Goal: Obtain resource: Download file/media

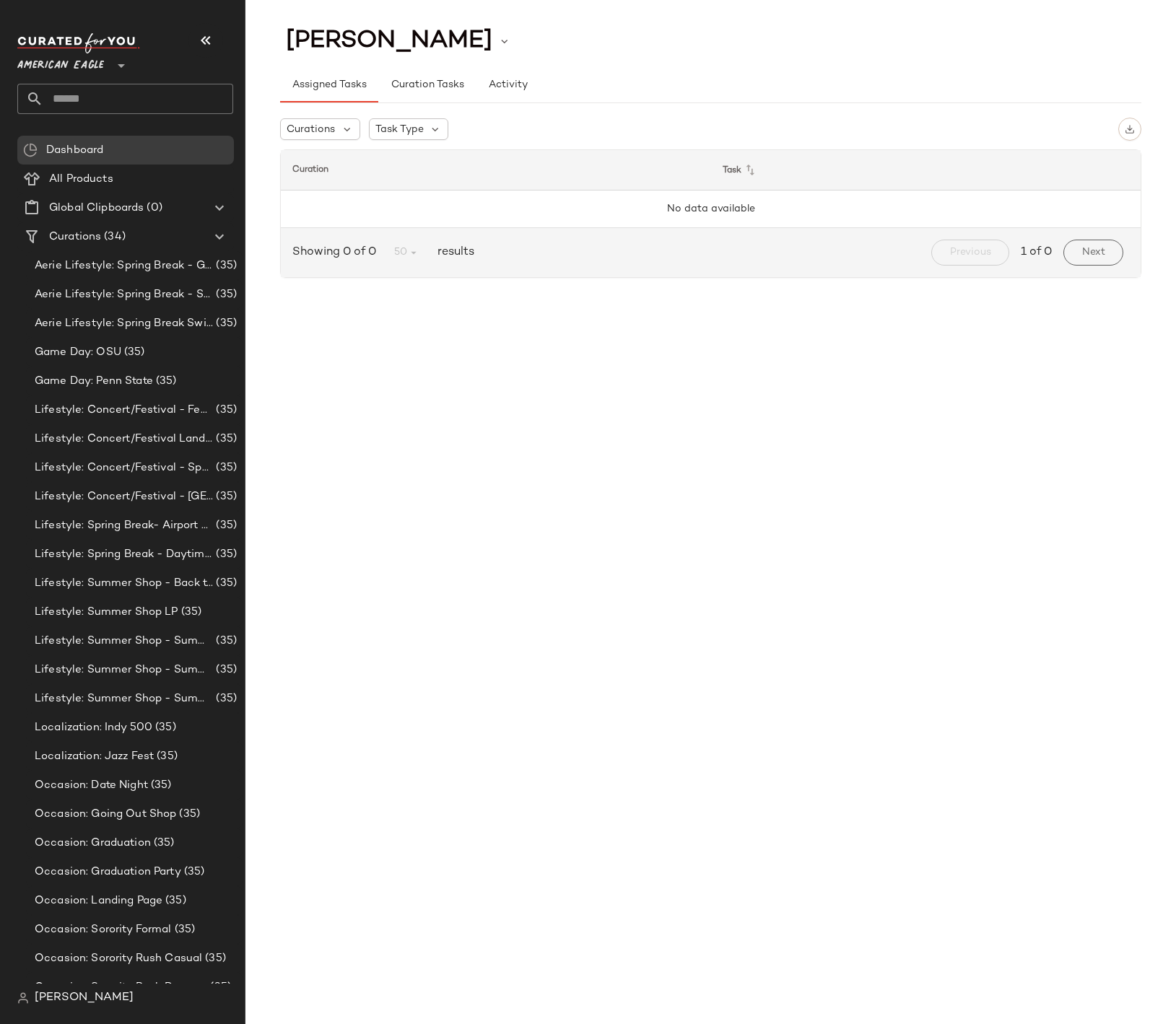
click at [103, 68] on span "American Eagle" at bounding box center [61, 62] width 87 height 26
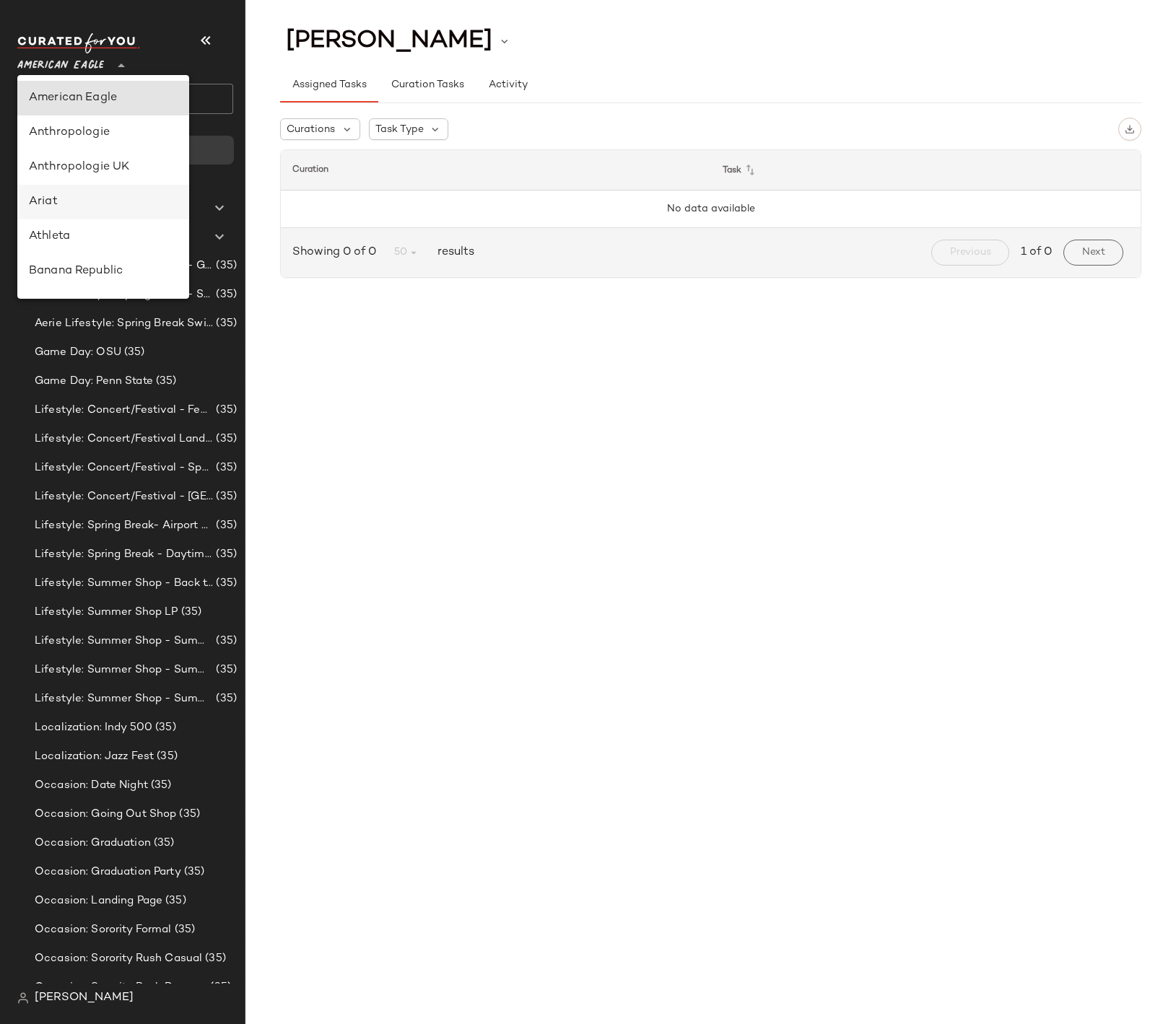
click at [94, 204] on div "Ariat" at bounding box center [103, 202] width 149 height 17
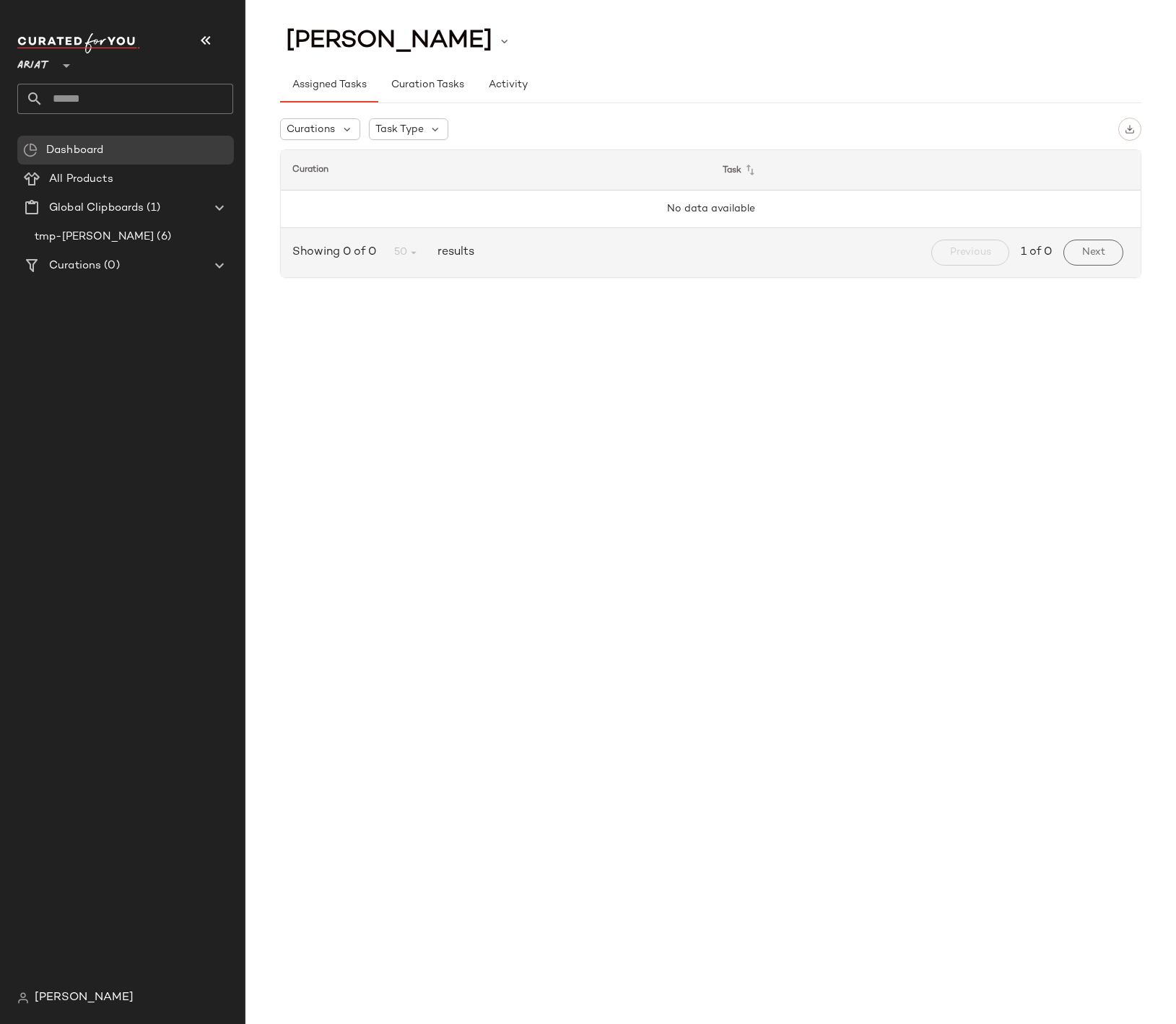
click at [67, 68] on icon at bounding box center [67, 66] width 17 height 17
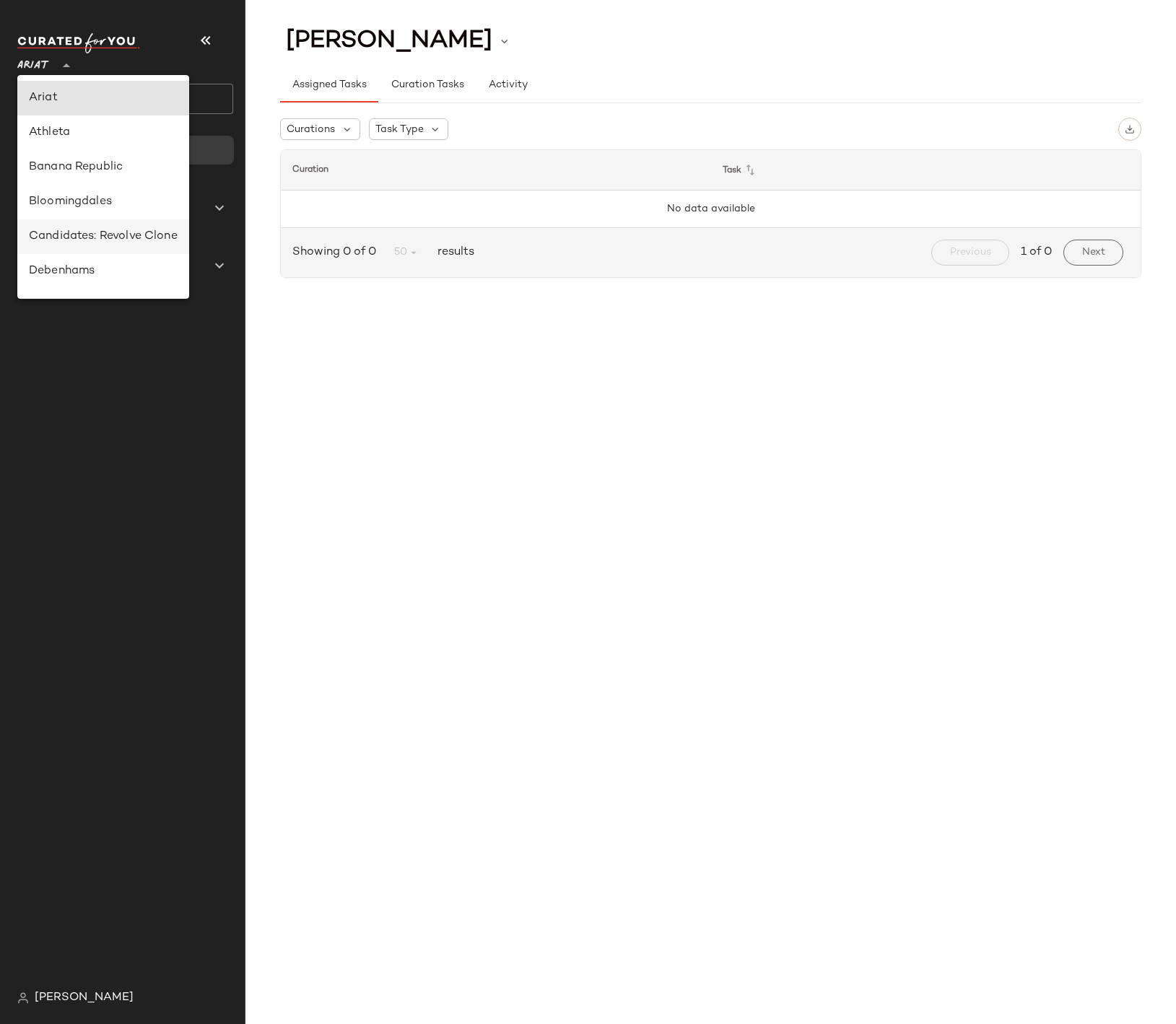
scroll to position [278, 0]
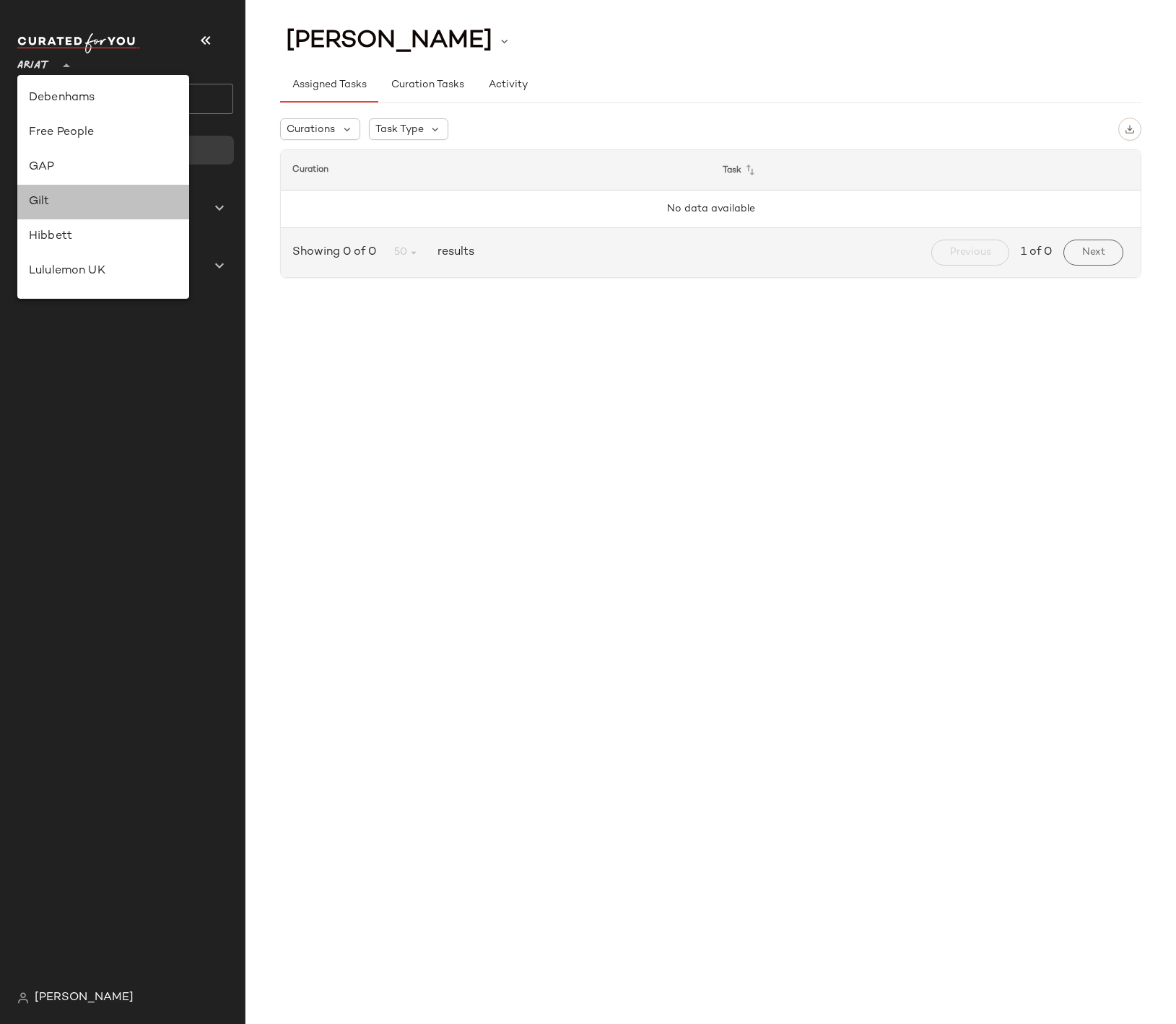
click at [87, 208] on div "Gilt" at bounding box center [103, 202] width 149 height 17
type input "**"
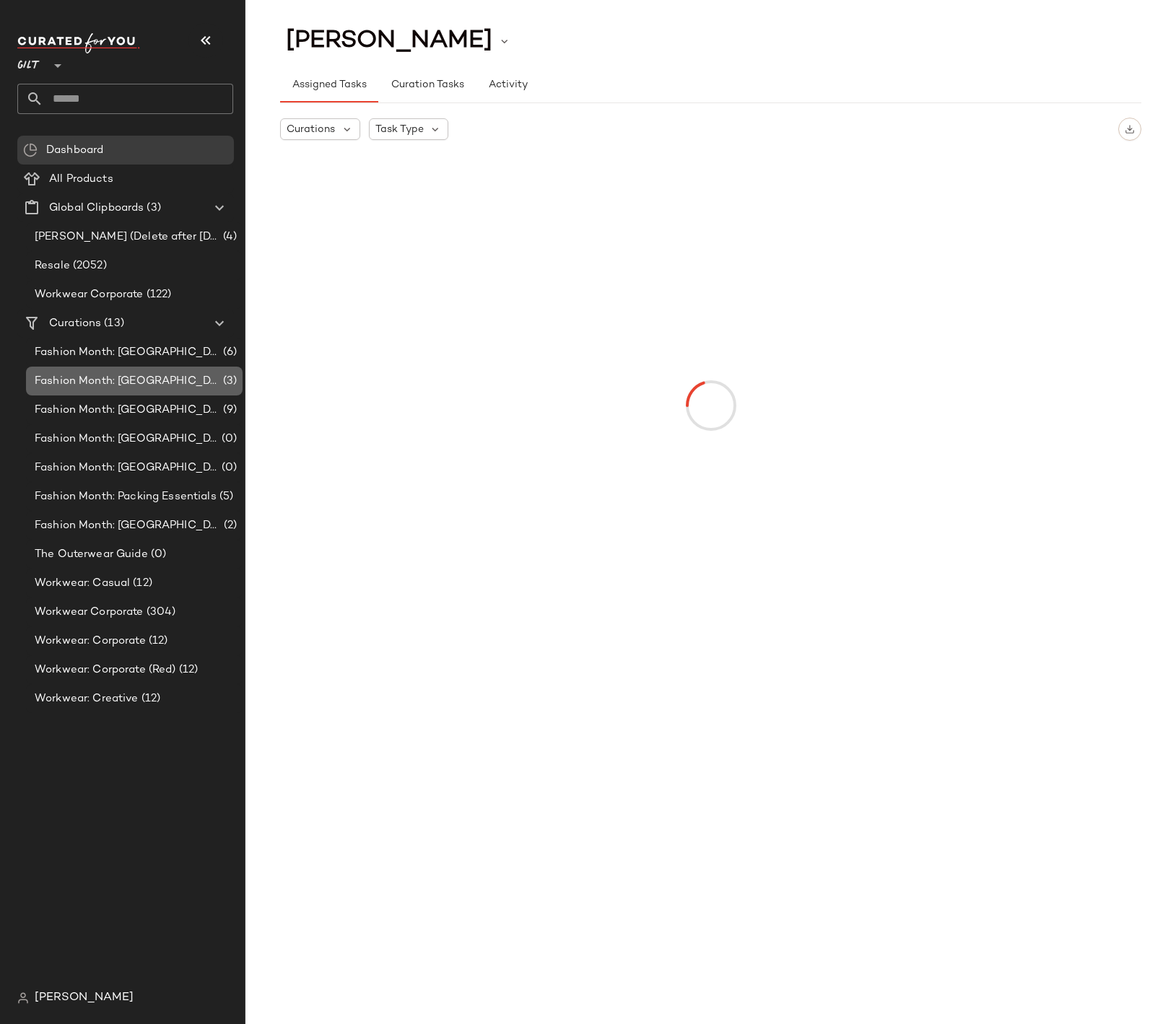
click at [78, 377] on span "Fashion Month: [GEOGRAPHIC_DATA]" at bounding box center [128, 381] width 186 height 16
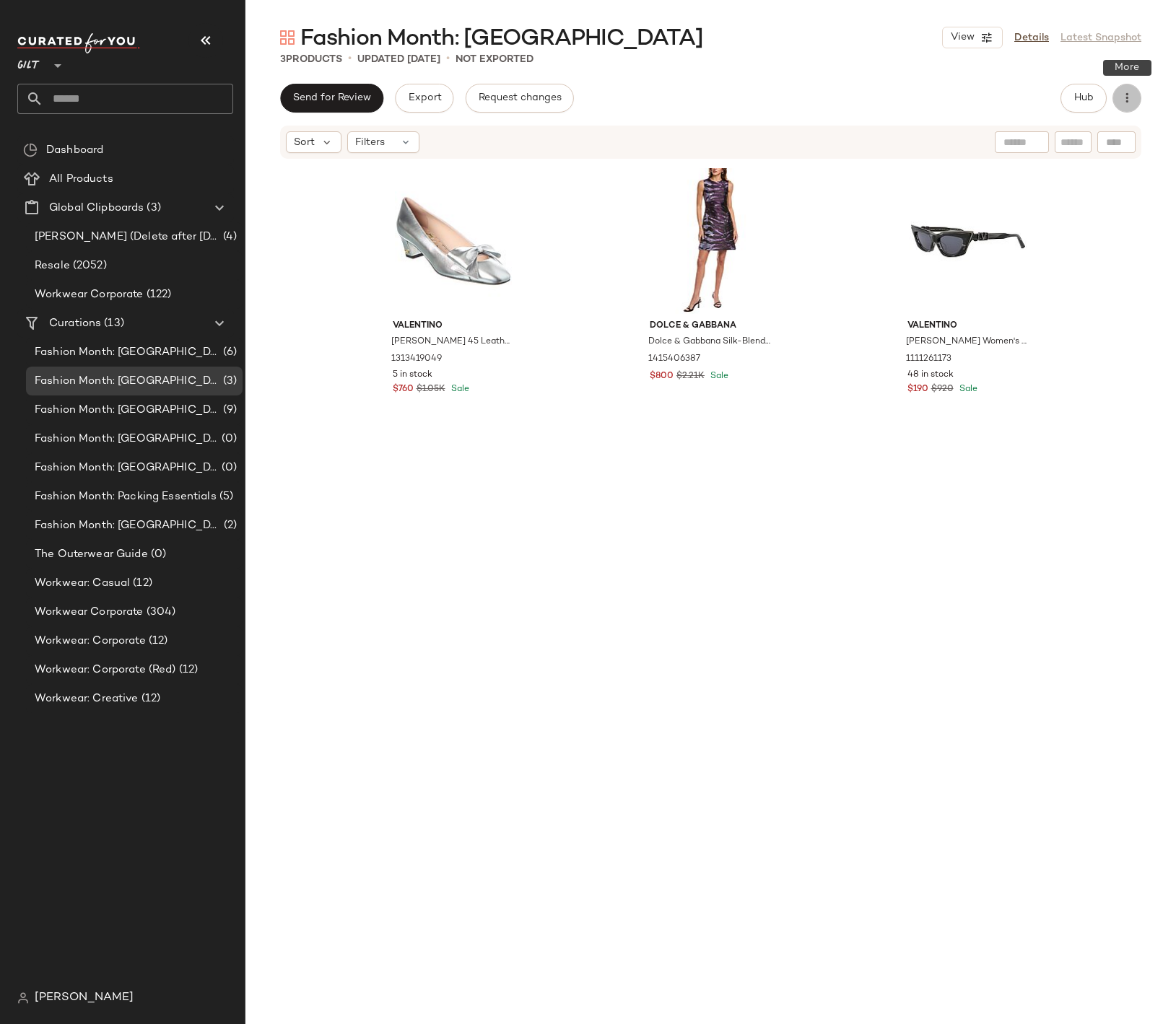
click at [1128, 99] on icon "button" at bounding box center [1127, 98] width 15 height 15
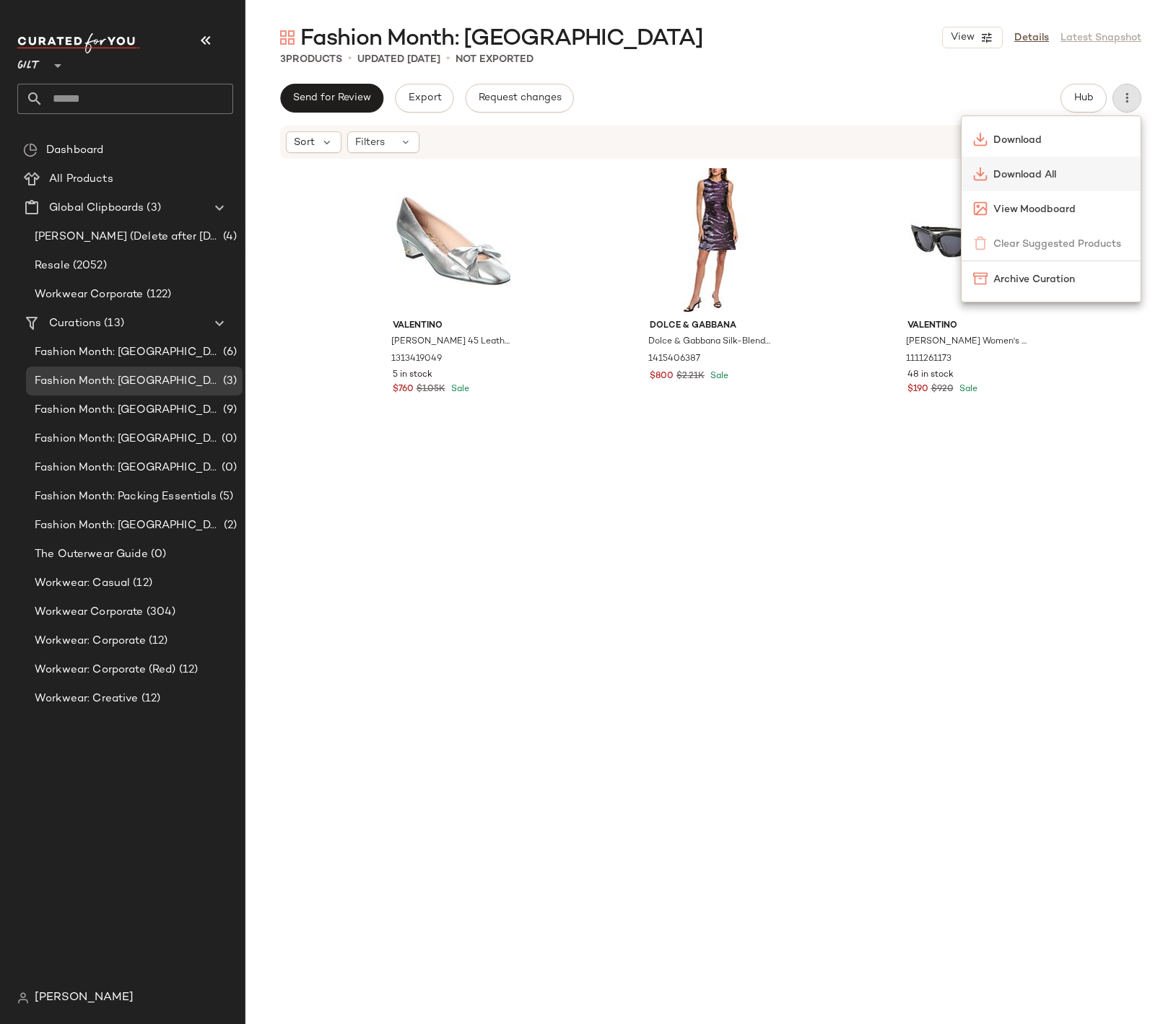
click at [1055, 170] on span "Download All" at bounding box center [1061, 175] width 135 height 15
